Goal: Find specific page/section: Find specific page/section

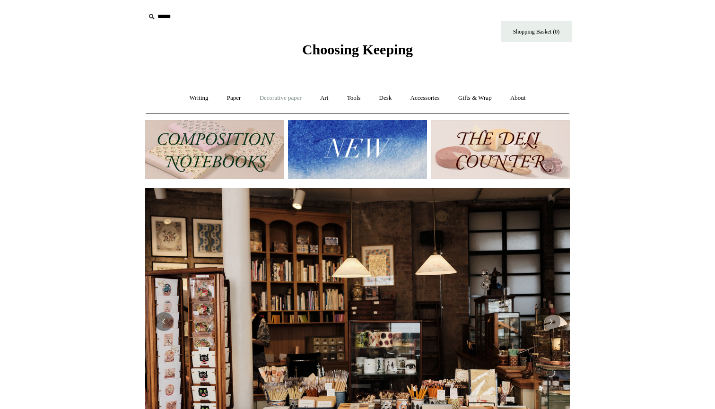
click at [274, 95] on link "Decorative paper +" at bounding box center [280, 98] width 59 height 25
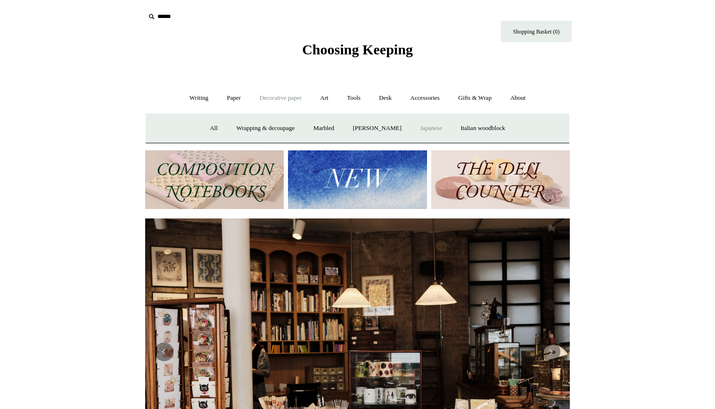
click at [443, 129] on link "Japanese" at bounding box center [431, 128] width 39 height 25
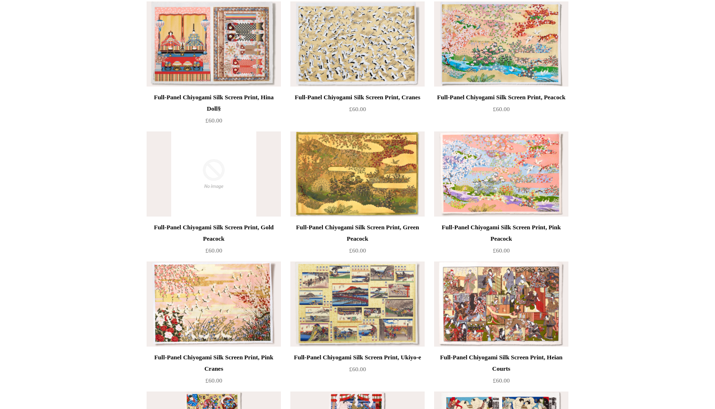
scroll to position [24, 0]
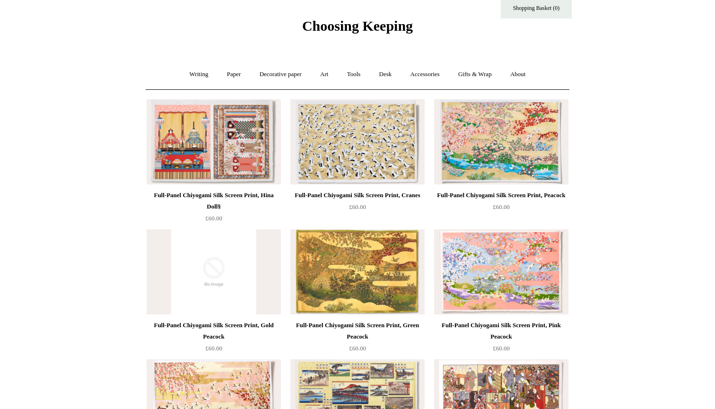
click at [383, 118] on img at bounding box center [358, 141] width 134 height 85
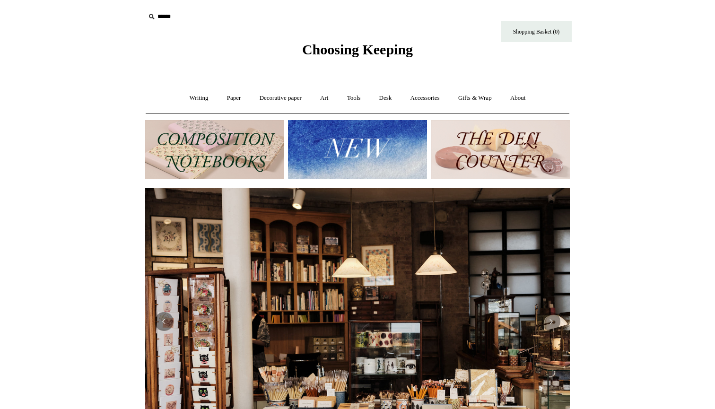
click at [357, 142] on img at bounding box center [357, 149] width 139 height 59
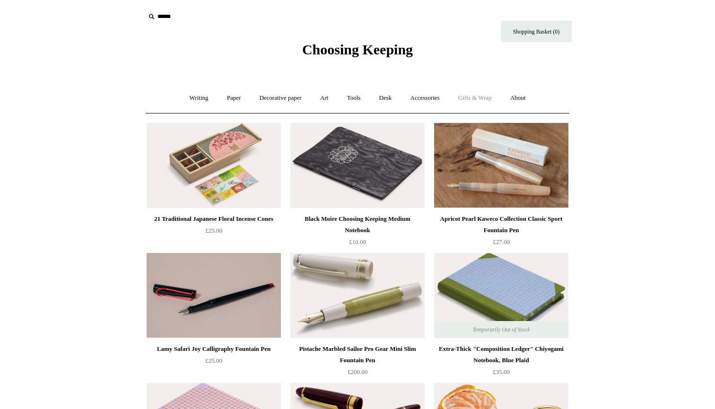
click at [484, 101] on link "Gifts & Wrap +" at bounding box center [475, 98] width 51 height 25
